Goal: Transaction & Acquisition: Download file/media

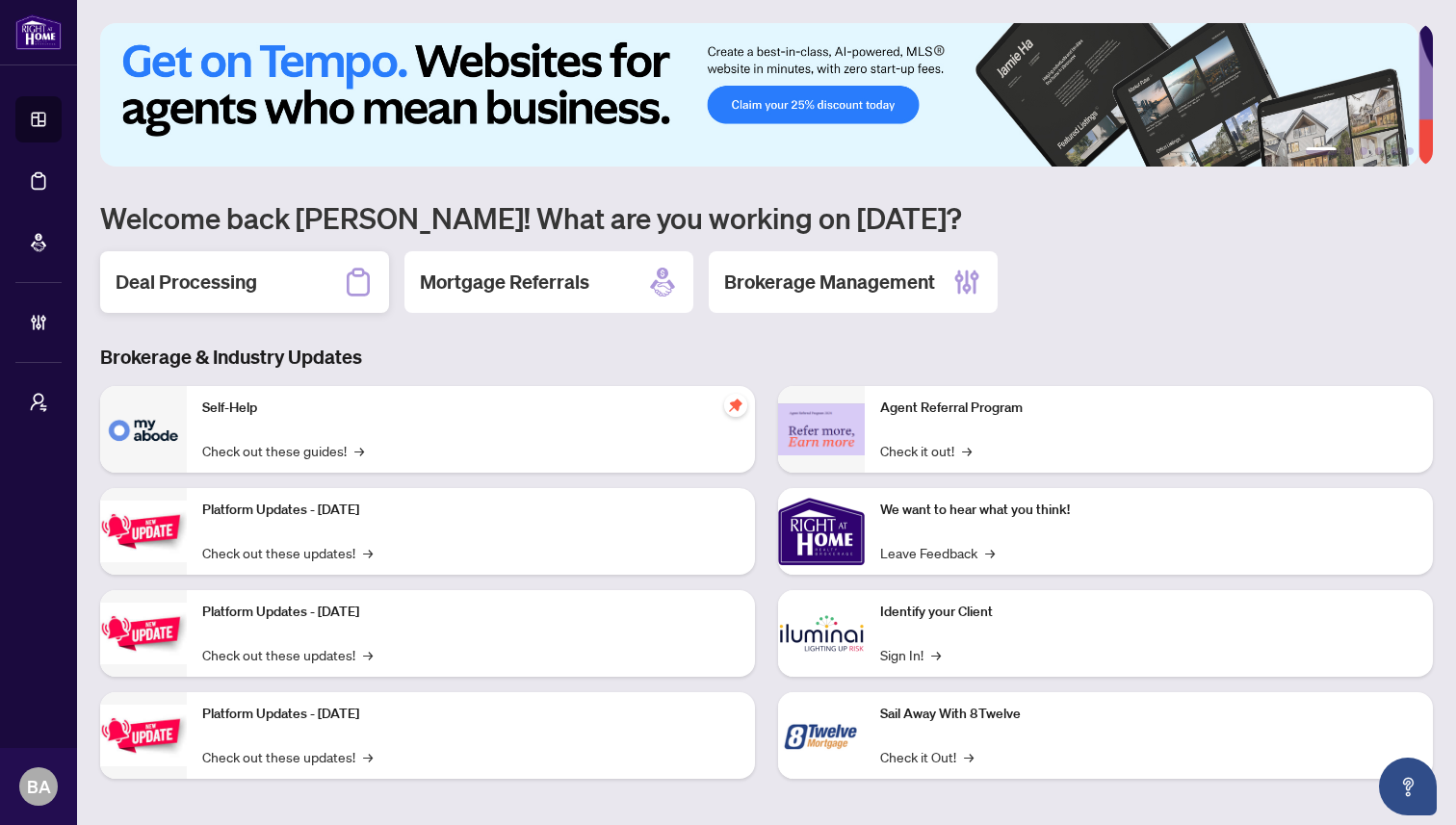
click at [171, 282] on h2 "Deal Processing" at bounding box center [186, 282] width 141 height 27
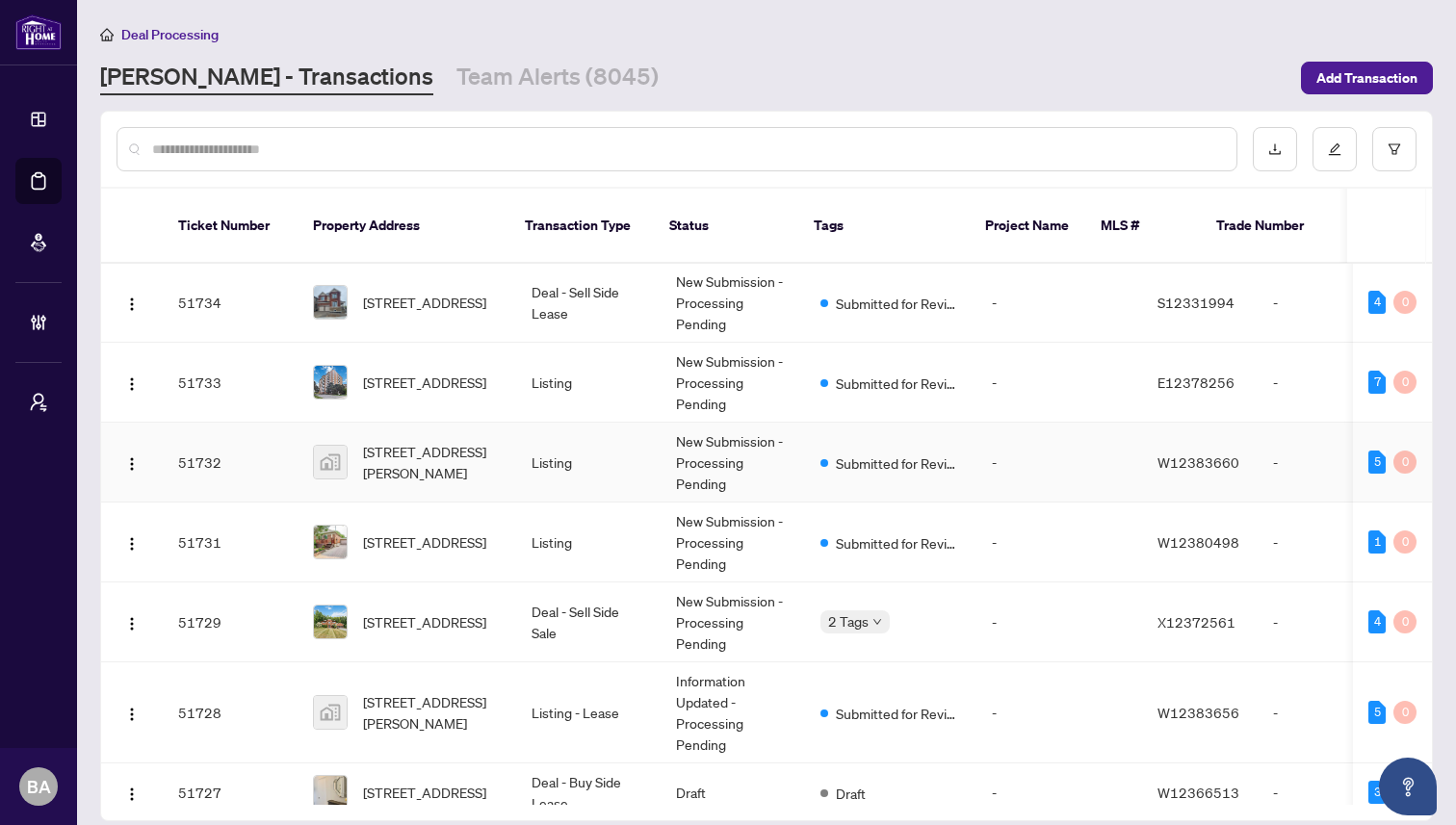
scroll to position [999, 0]
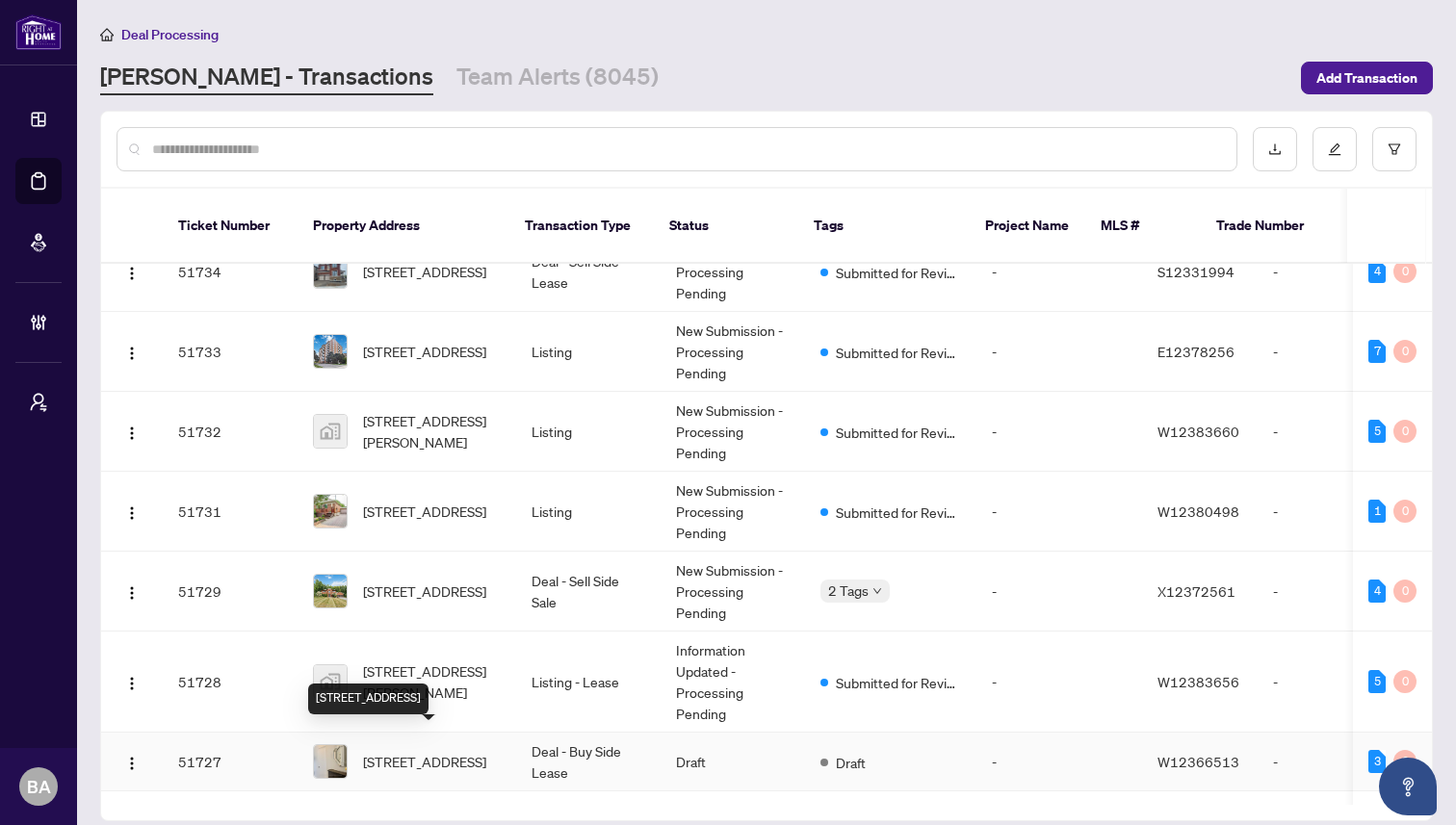
click at [487, 751] on span "[STREET_ADDRESS]" at bounding box center [425, 761] width 123 height 21
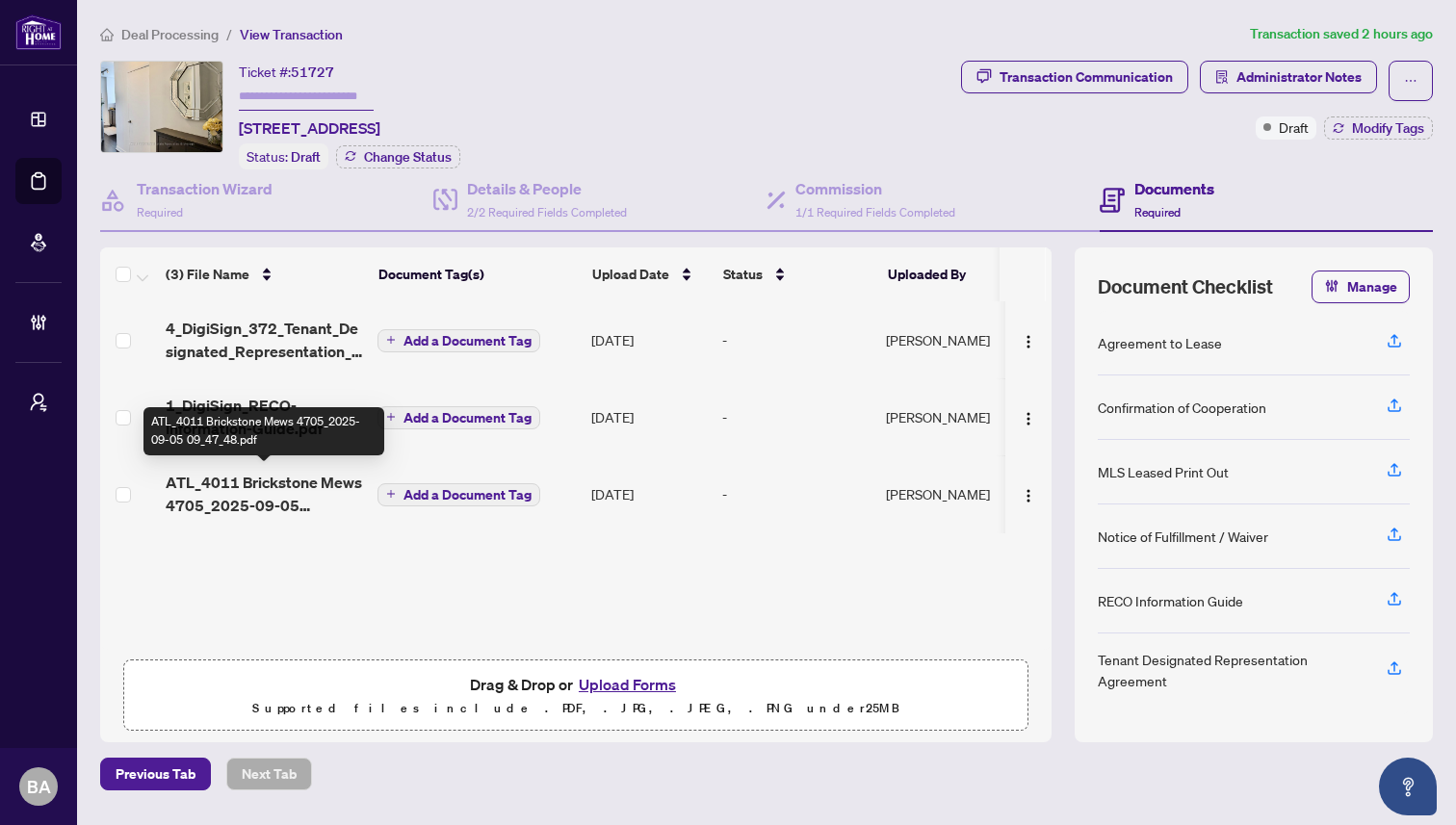
click at [235, 489] on span "ATL_4011 Brickstone Mews 4705_2025-09-05 09_47_48.pdf" at bounding box center [263, 494] width 196 height 46
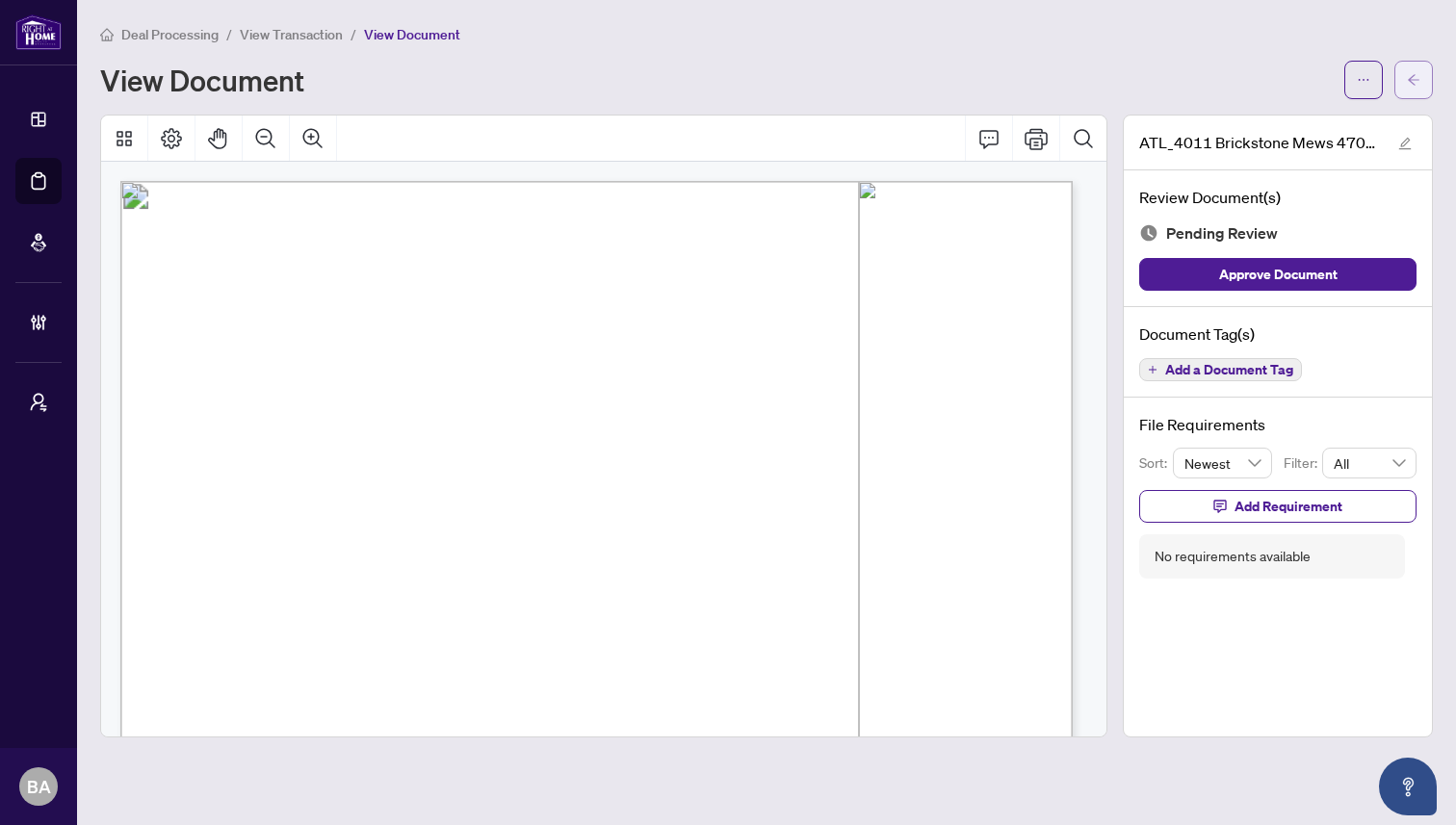
click at [1407, 75] on icon "arrow-left" at bounding box center [1414, 81] width 14 height 14
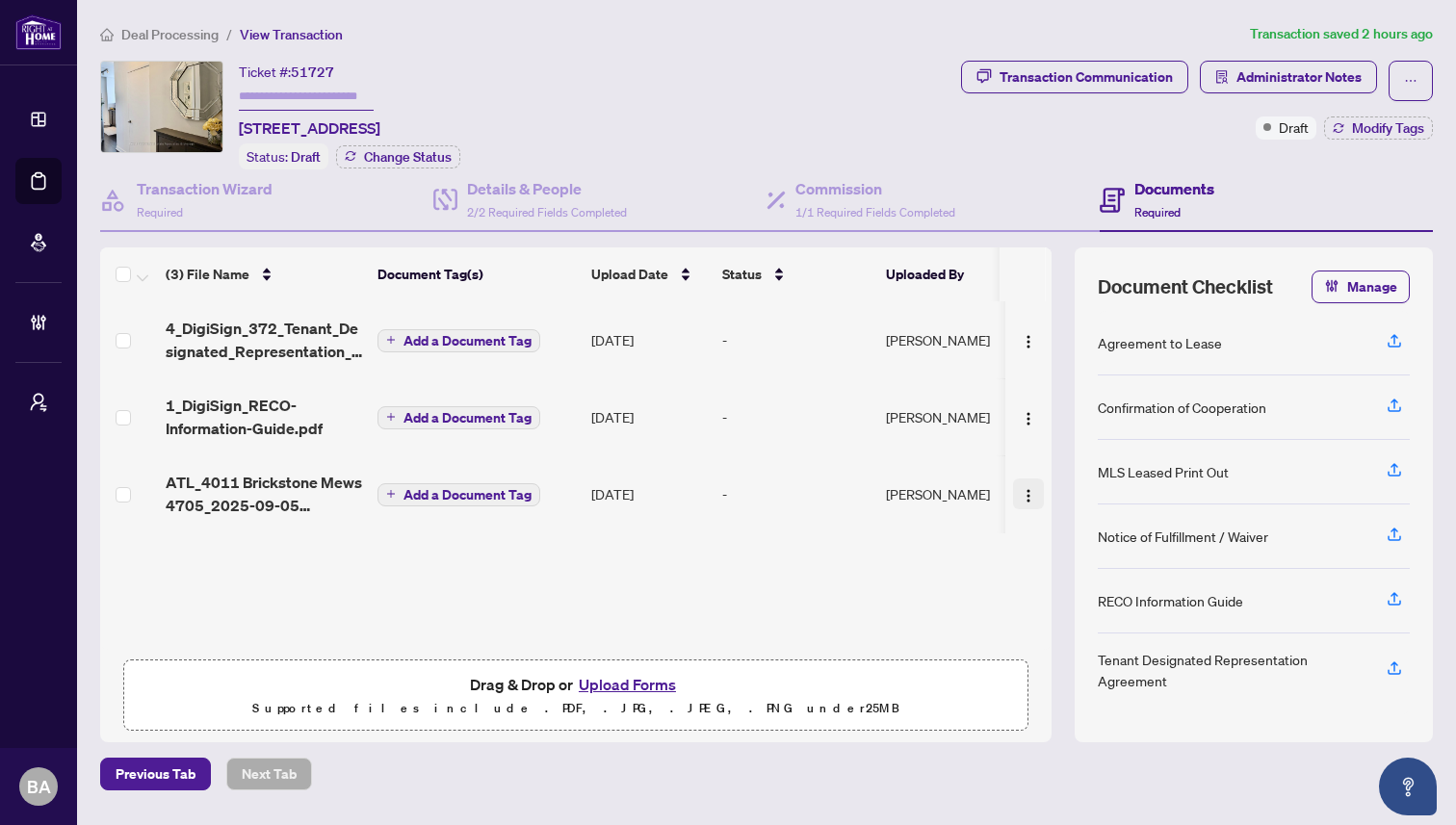
click at [1021, 491] on img "button" at bounding box center [1028, 496] width 15 height 15
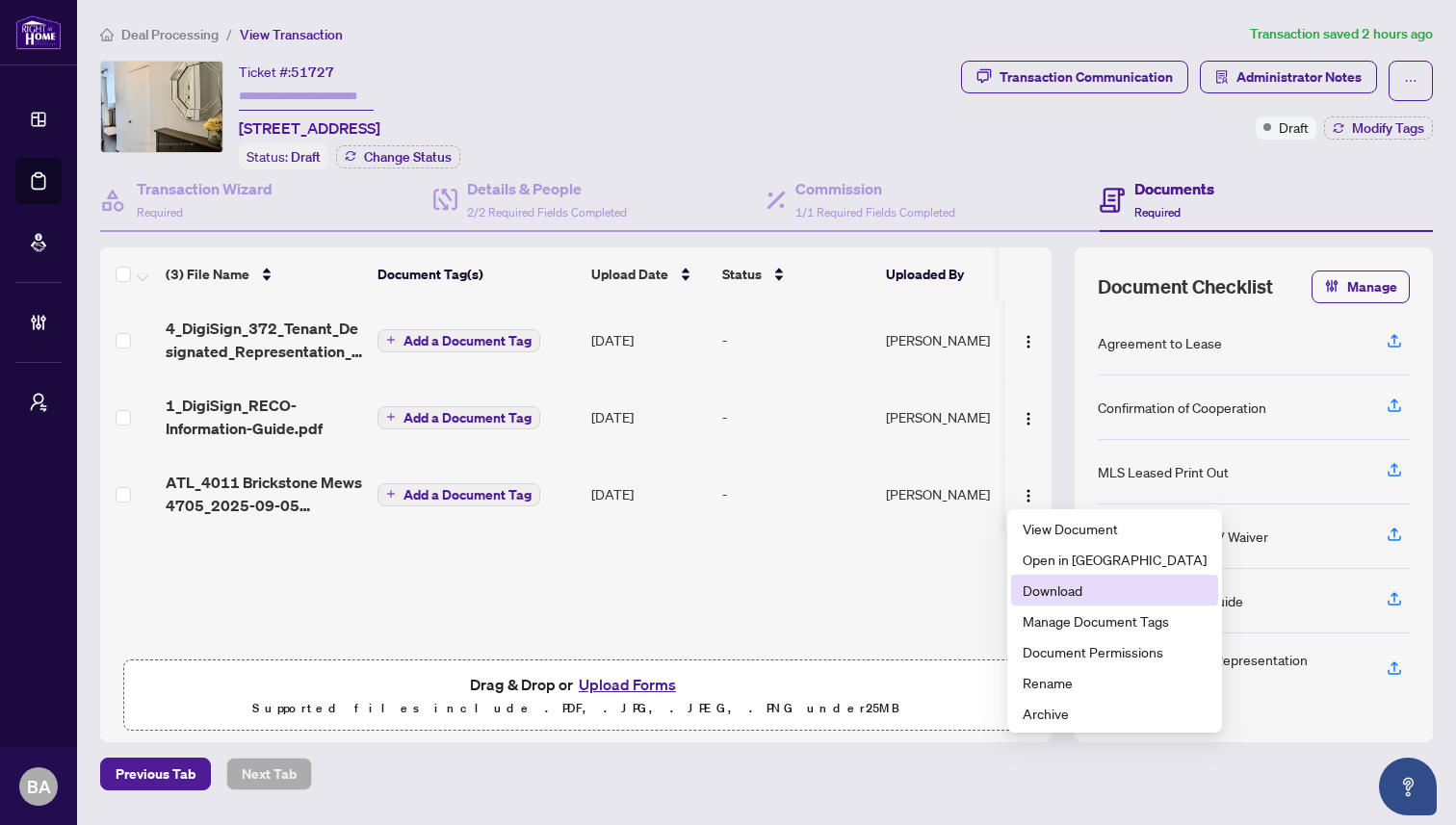
click at [1035, 588] on span "Download" at bounding box center [1115, 590] width 184 height 21
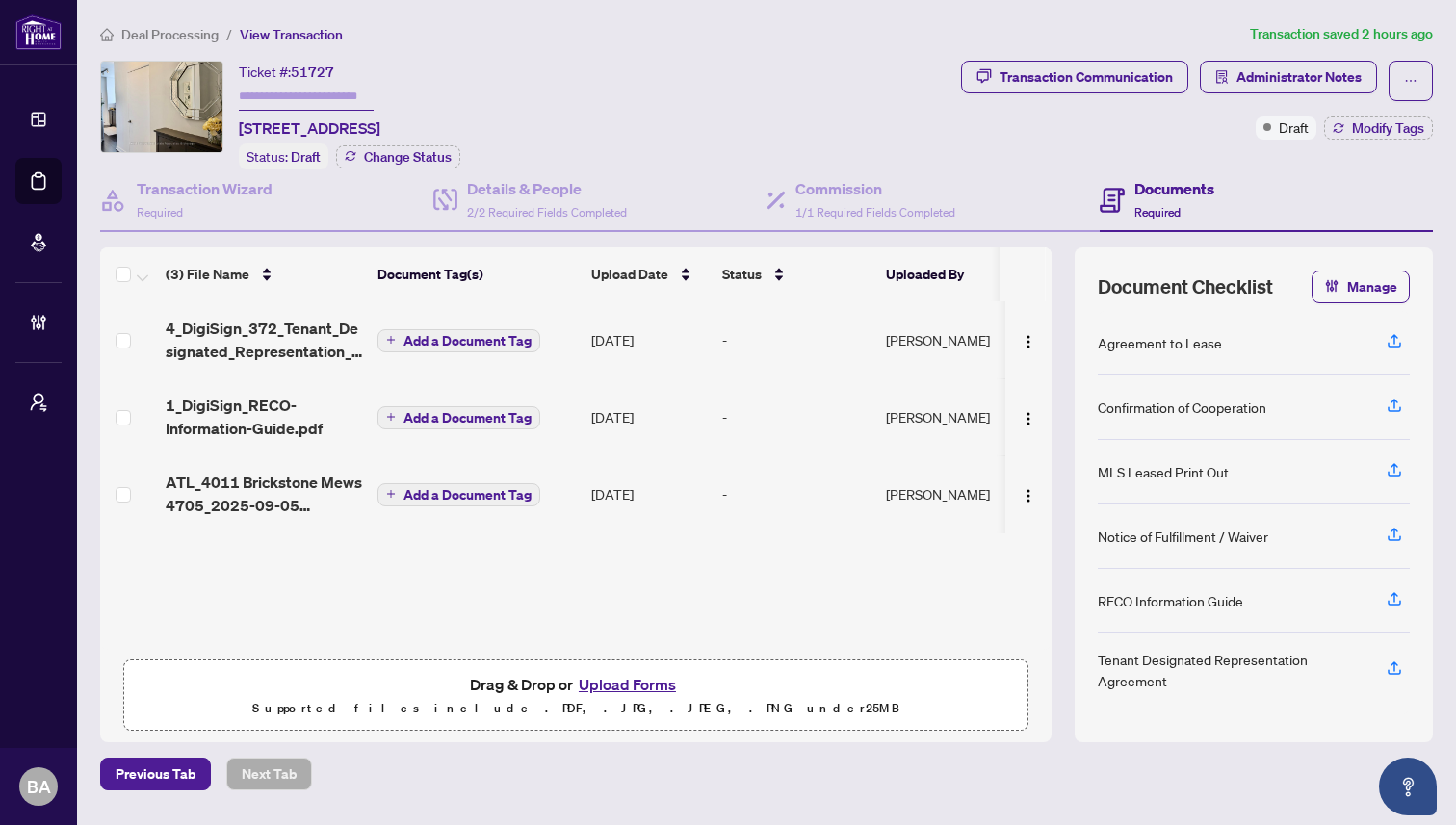
click at [738, 51] on div "Deal Processing / View Transaction Transaction saved 2 hours ago Ticket #: 5172…" at bounding box center [766, 406] width 1349 height 767
